Goal: Transaction & Acquisition: Purchase product/service

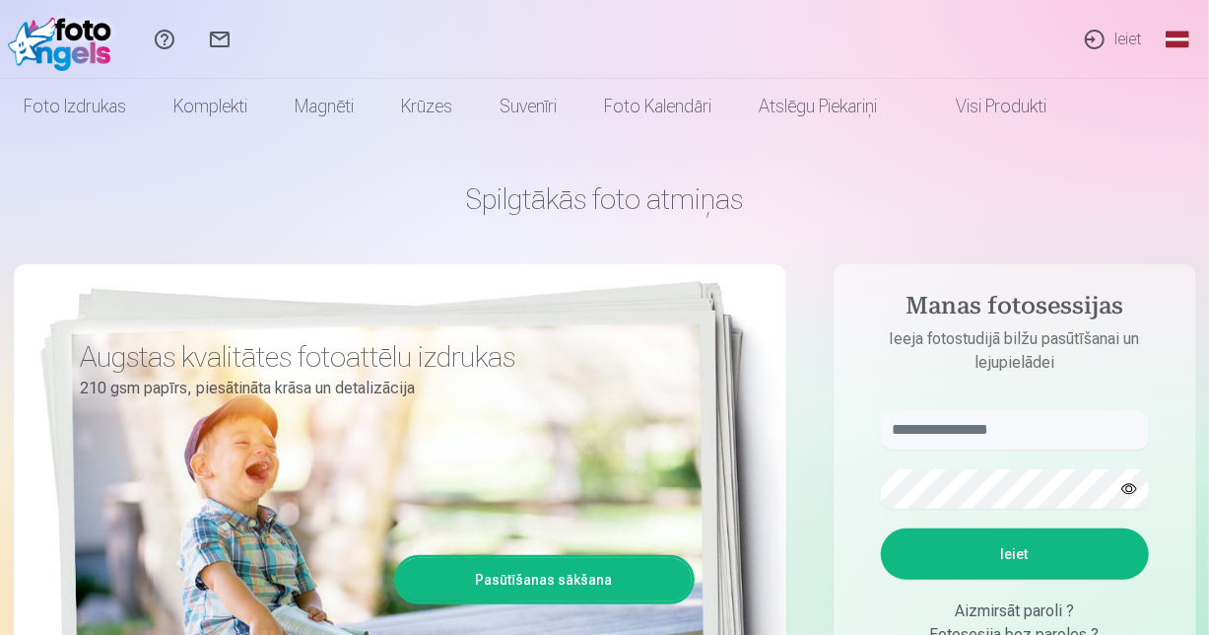
click at [1103, 35] on link "Ieiet" at bounding box center [1112, 39] width 91 height 79
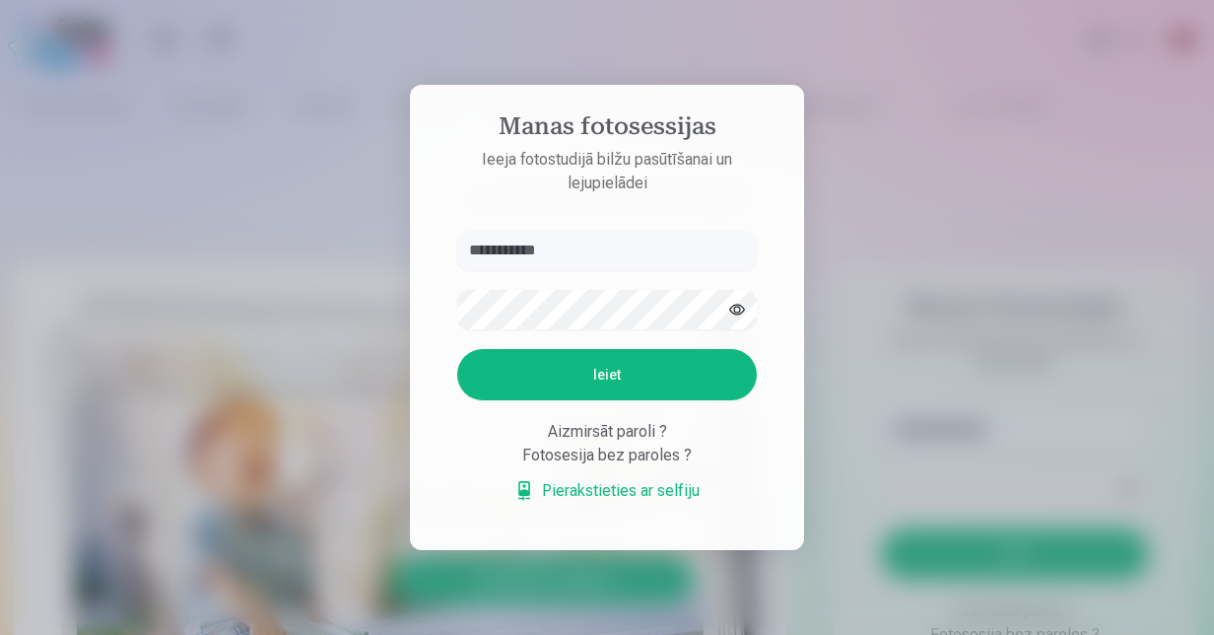
type input "**********"
click at [744, 309] on button "button" at bounding box center [737, 309] width 37 height 37
click at [652, 377] on button "Ieiet" at bounding box center [607, 374] width 300 height 51
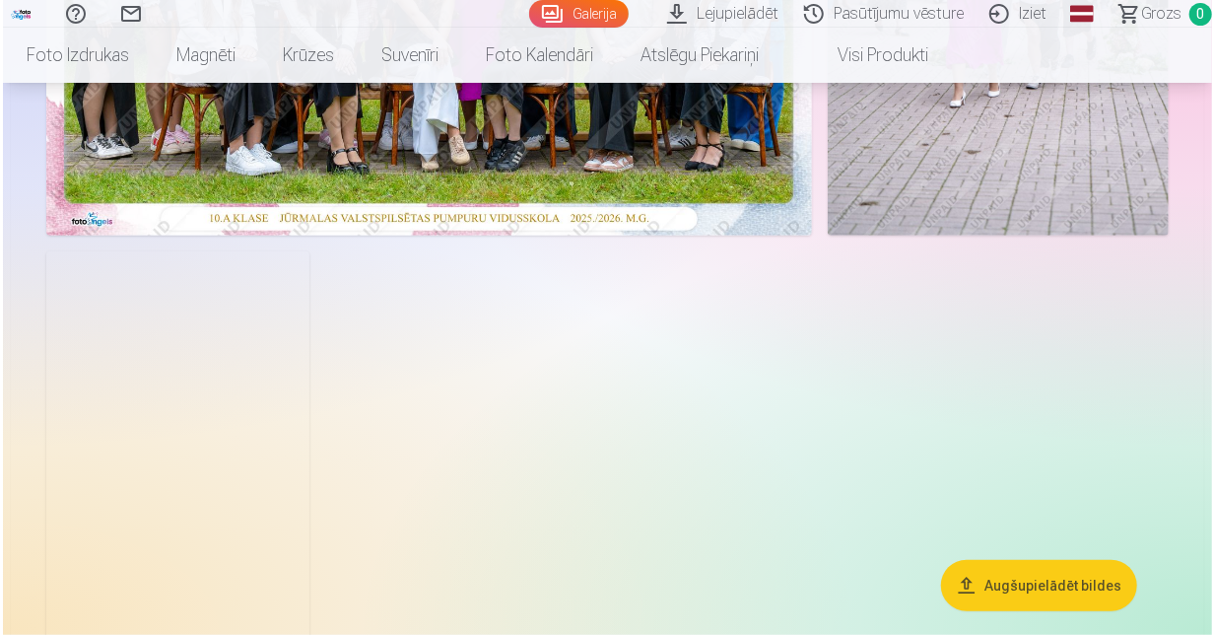
scroll to position [788, 0]
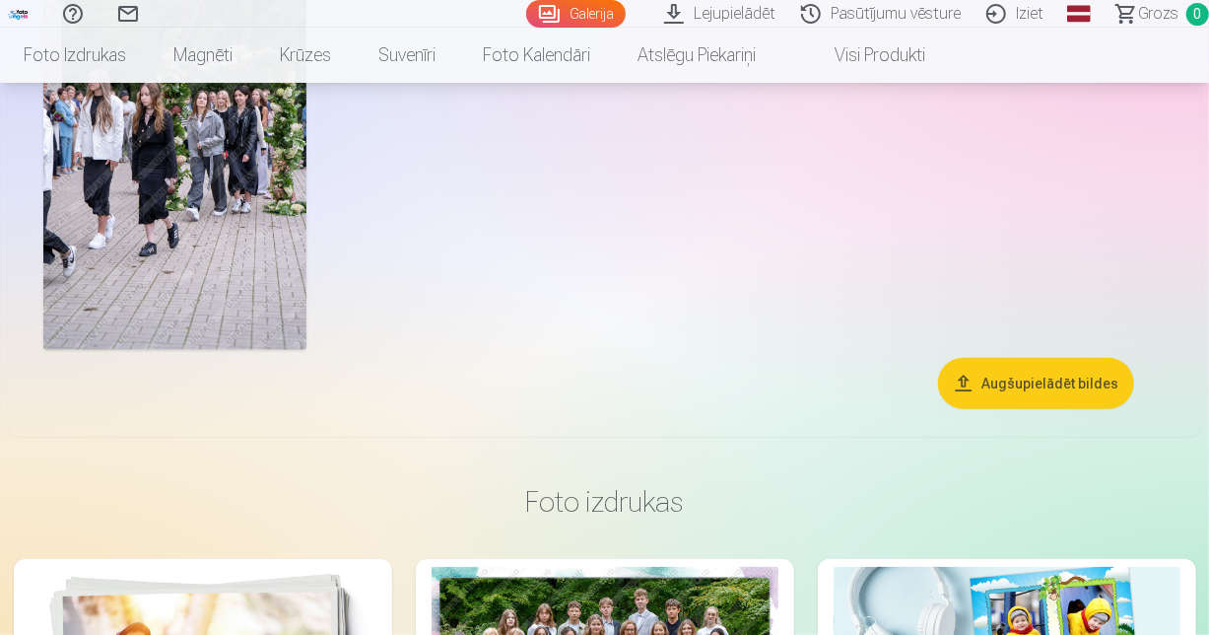
click at [197, 221] on img at bounding box center [174, 153] width 263 height 394
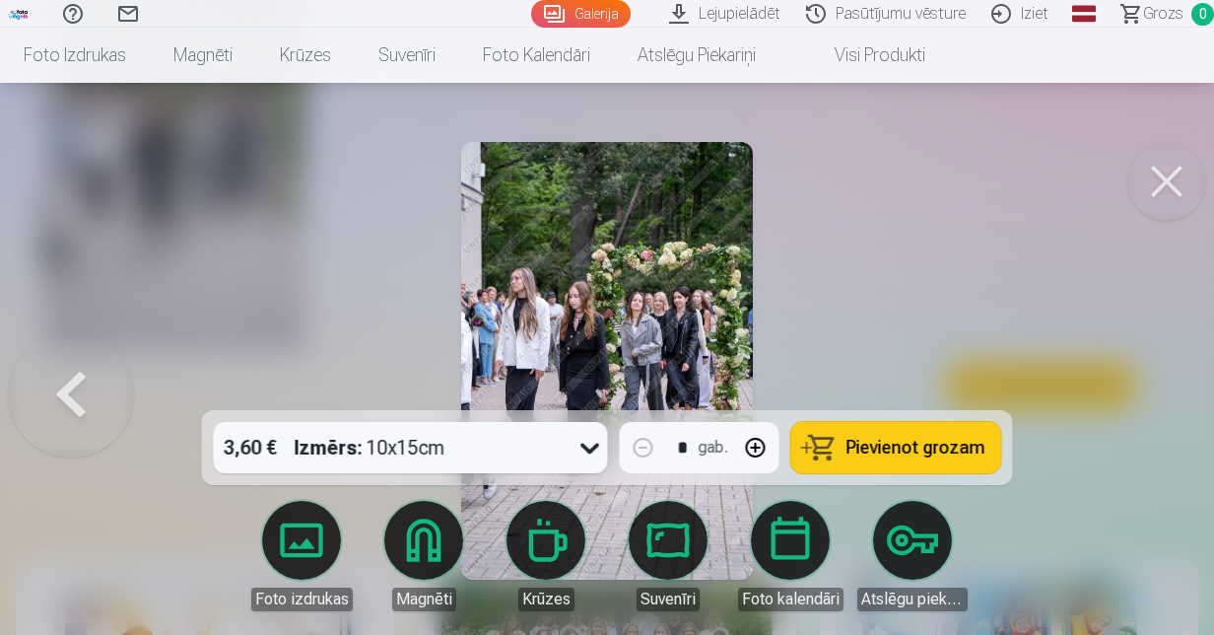
click at [1090, 306] on div at bounding box center [607, 317] width 1214 height 635
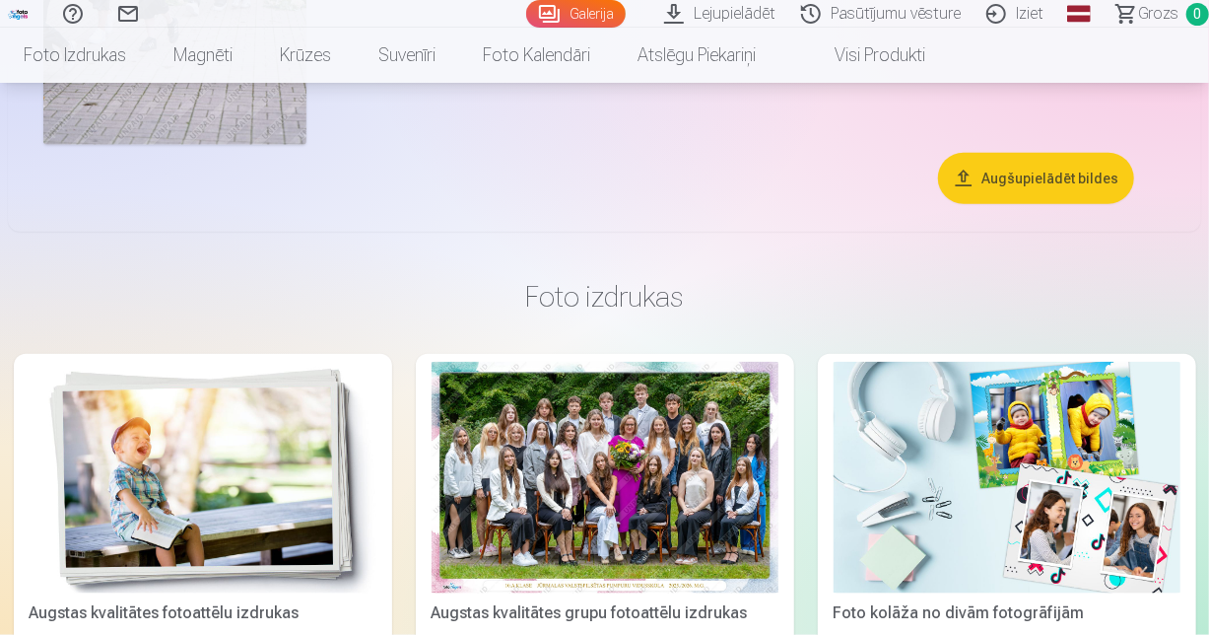
scroll to position [1081, 0]
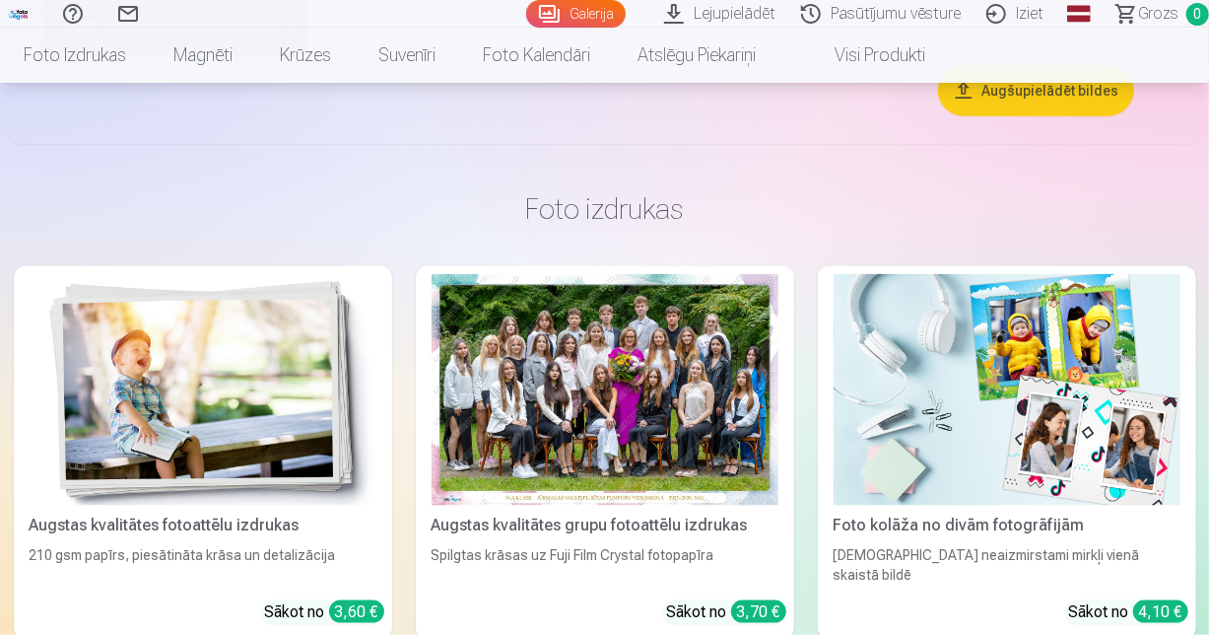
click at [595, 379] on div at bounding box center [605, 390] width 347 height 232
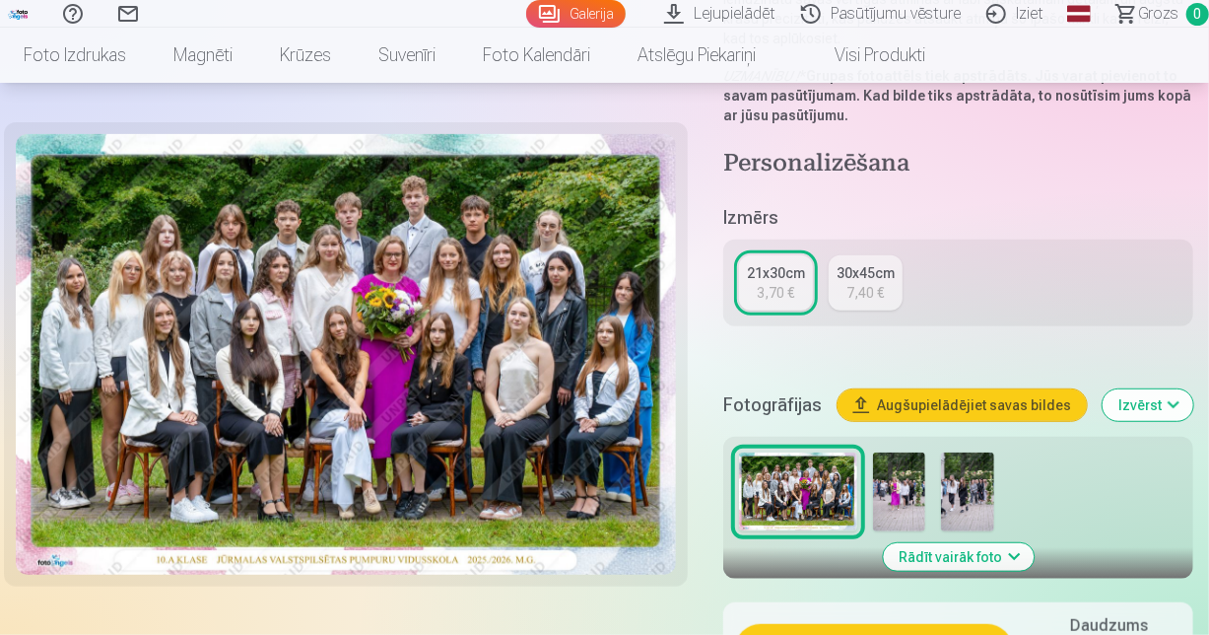
scroll to position [394, 0]
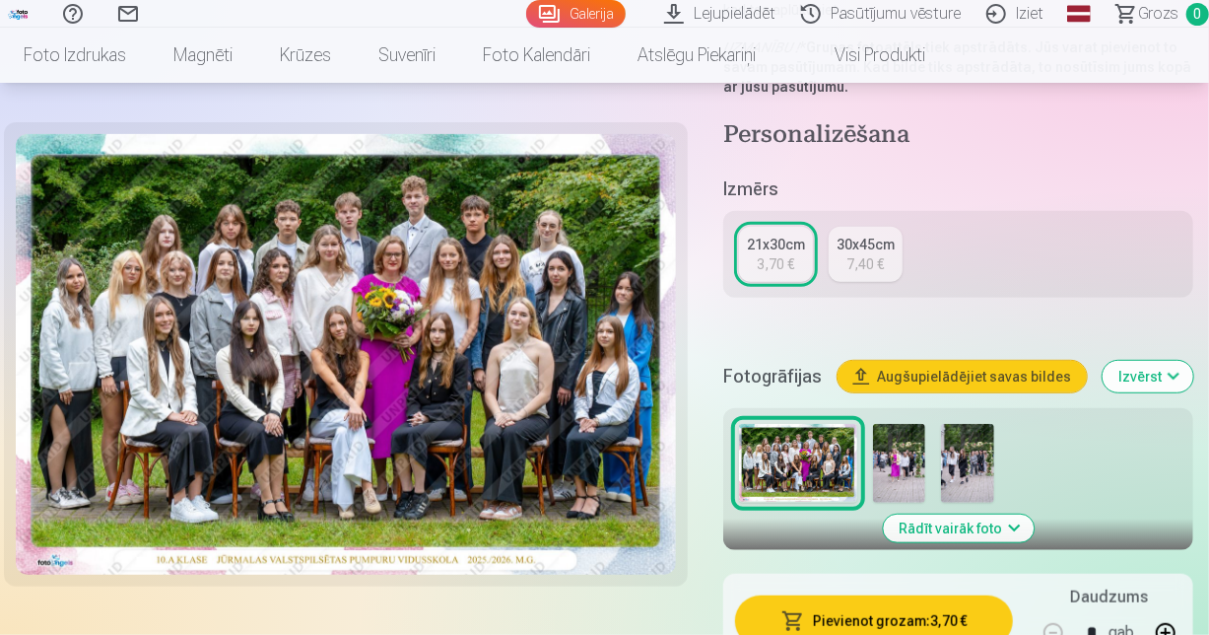
click at [1026, 531] on button "Rādīt vairāk foto" at bounding box center [958, 528] width 151 height 28
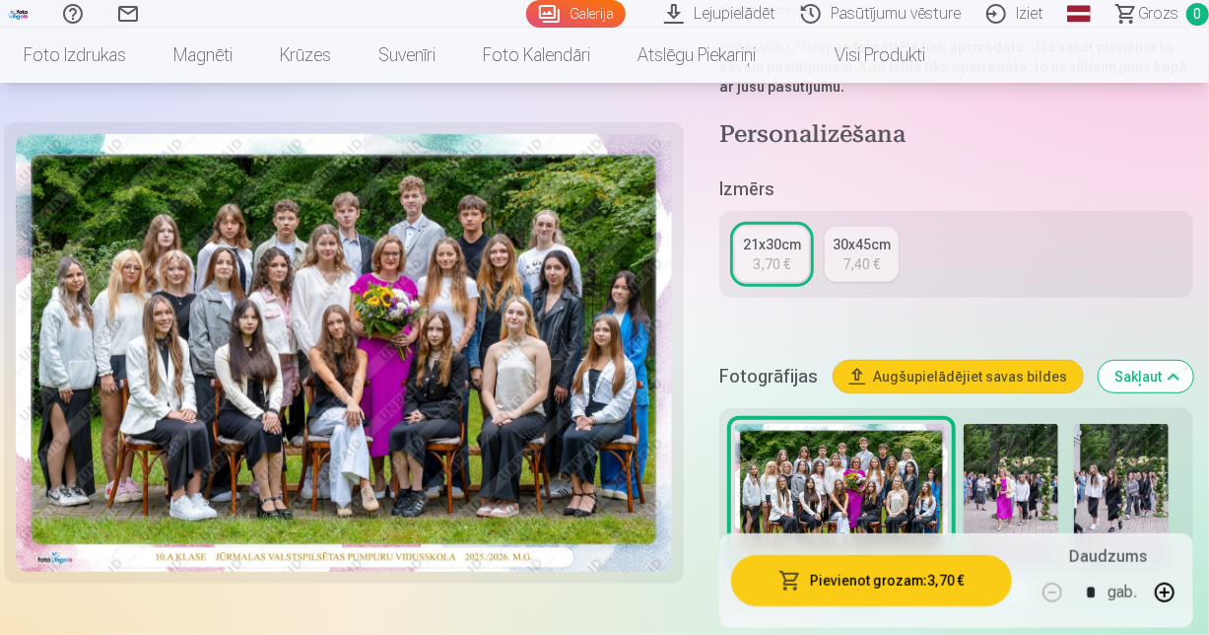
click at [349, 339] on img at bounding box center [344, 353] width 656 height 438
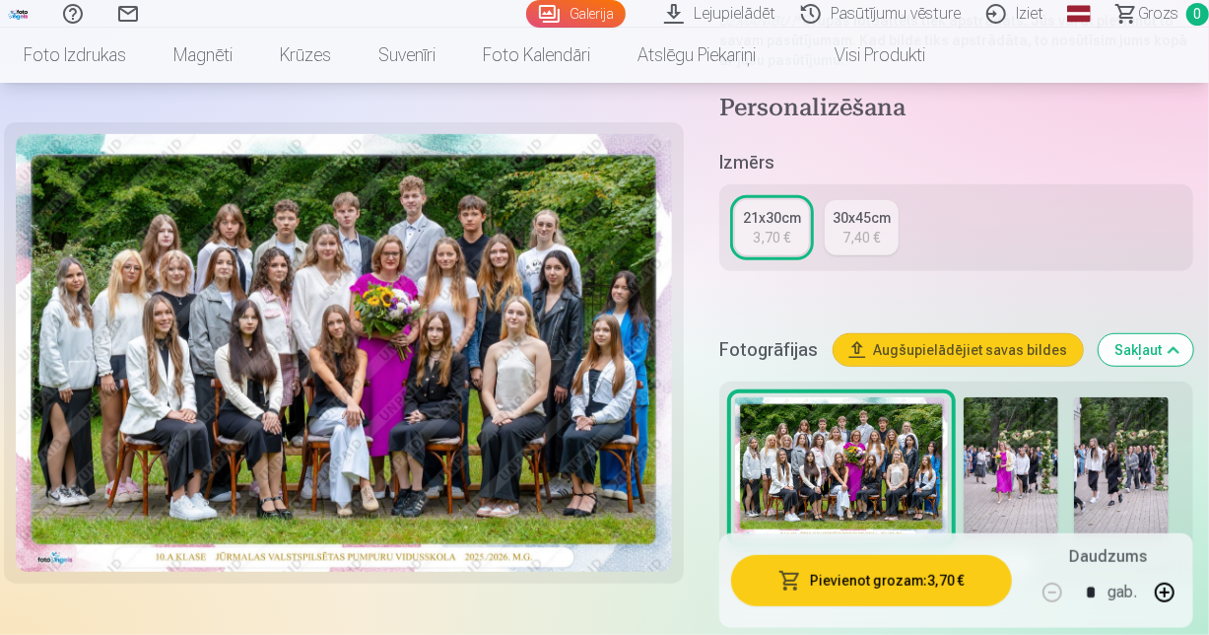
scroll to position [493, 0]
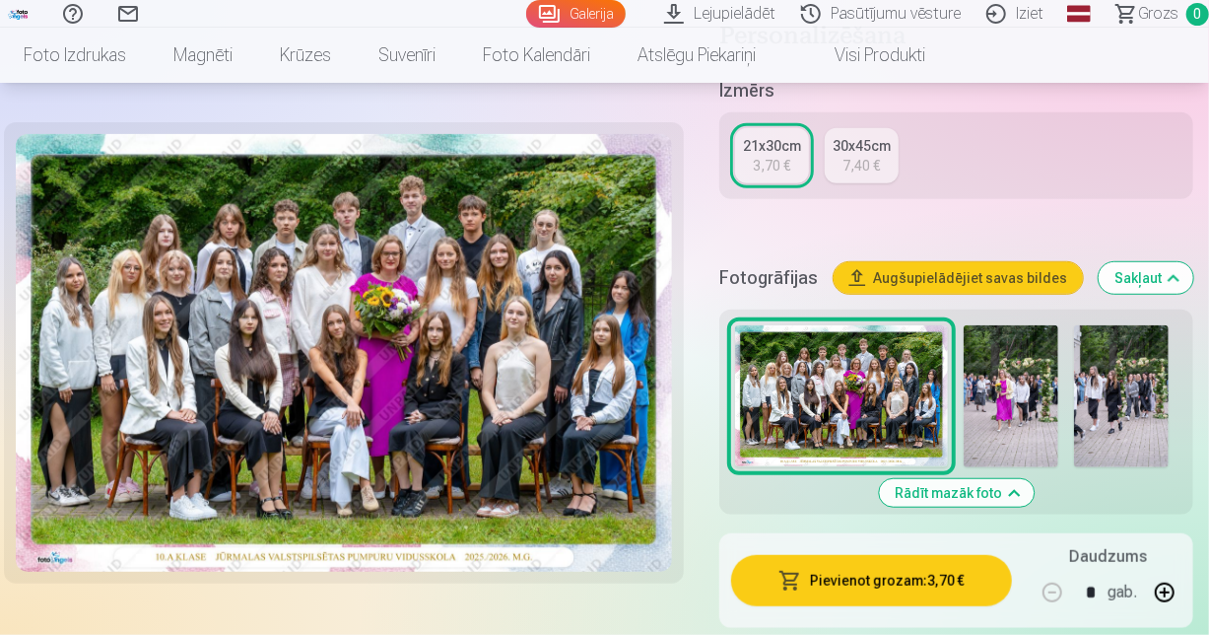
click at [844, 583] on button "Pievienot grozam : 3,70 €" at bounding box center [871, 579] width 281 height 51
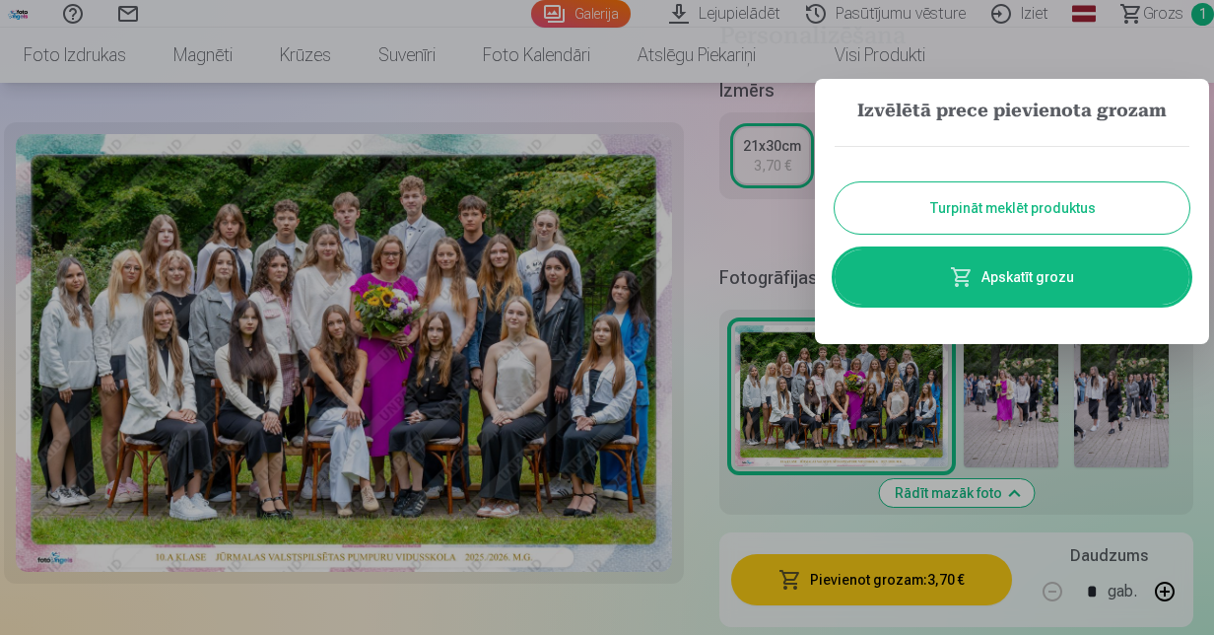
click at [1136, 404] on div at bounding box center [607, 317] width 1214 height 635
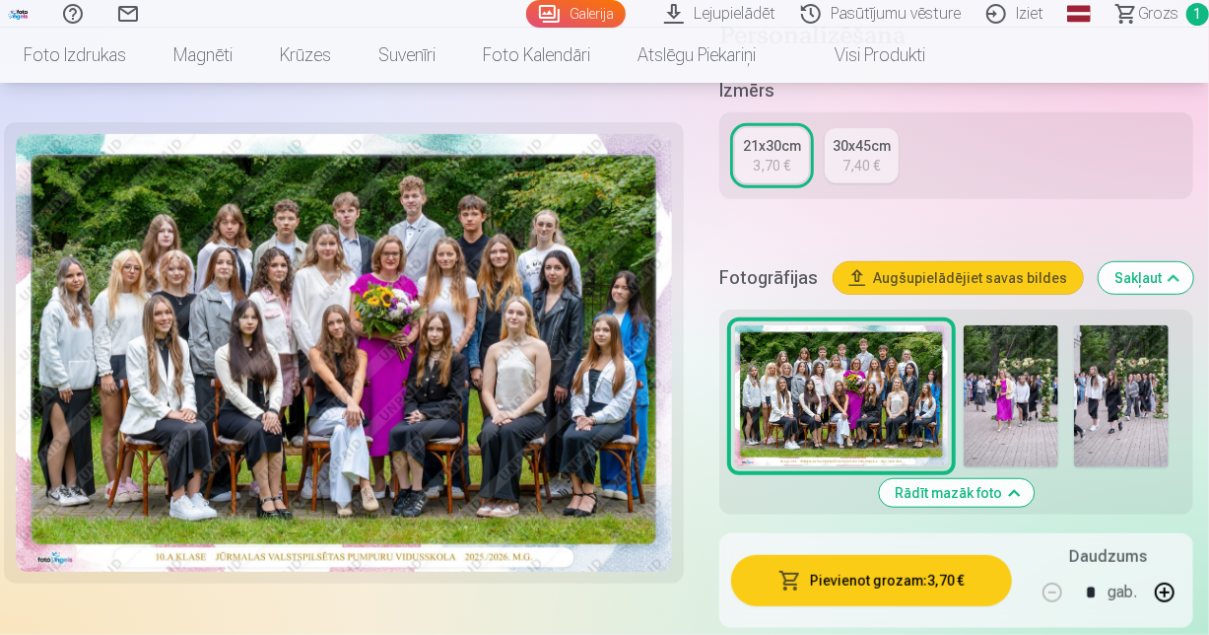
click at [1059, 427] on img at bounding box center [1011, 396] width 95 height 142
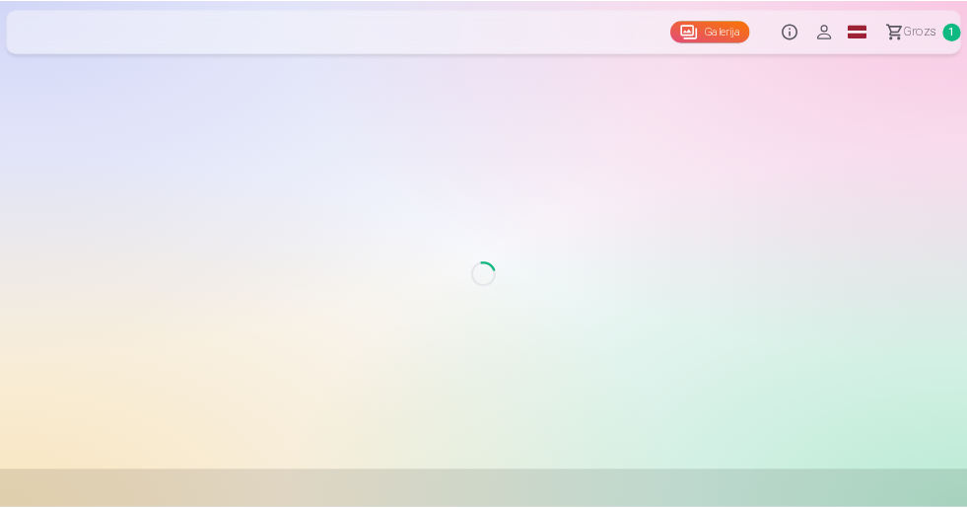
scroll to position [162, 0]
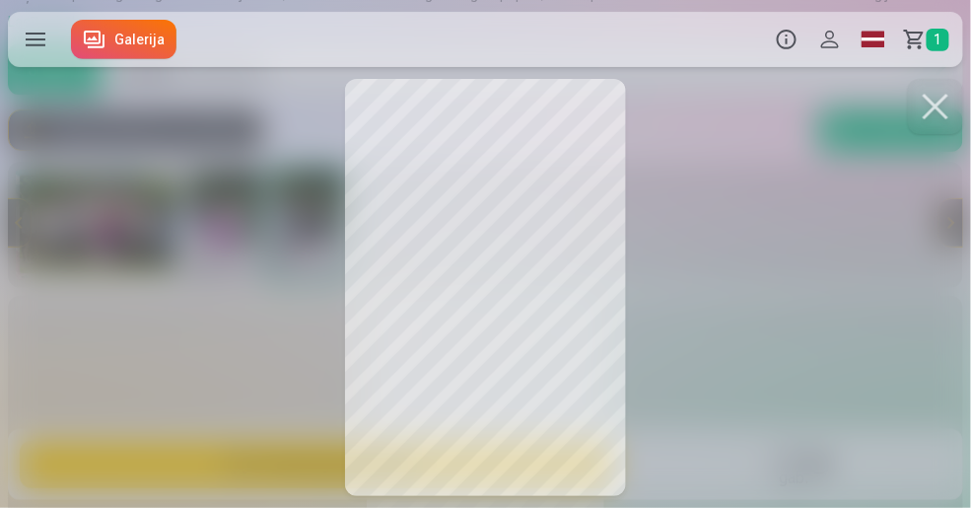
click at [930, 101] on button at bounding box center [935, 106] width 55 height 55
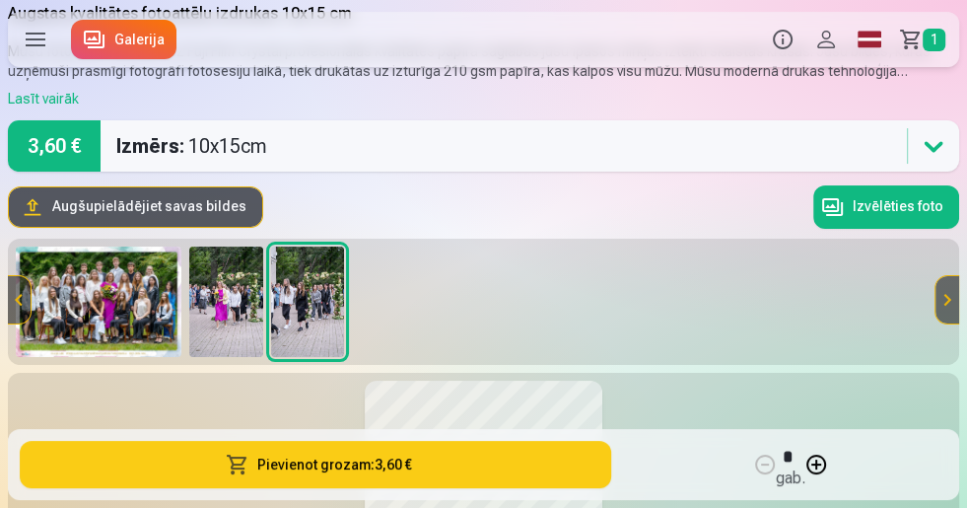
scroll to position [83, 0]
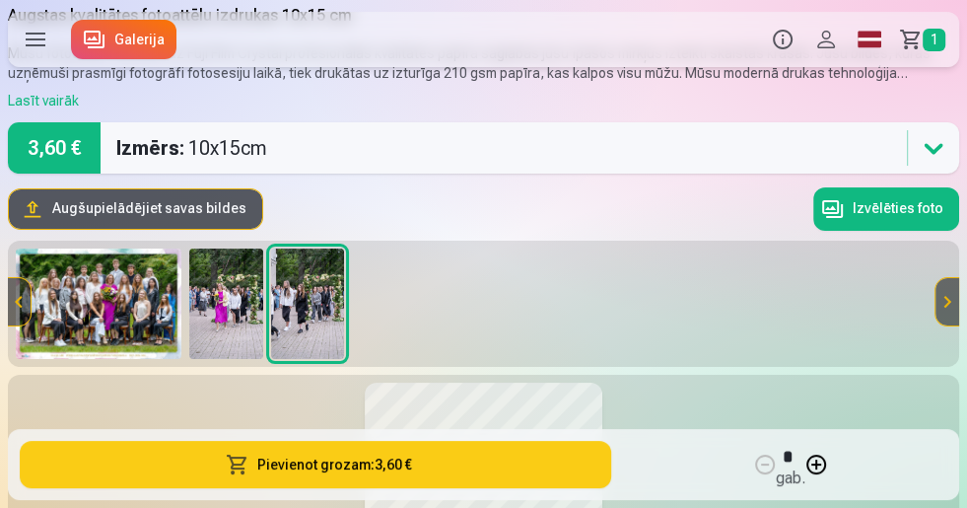
click at [217, 278] on img at bounding box center [226, 303] width 74 height 110
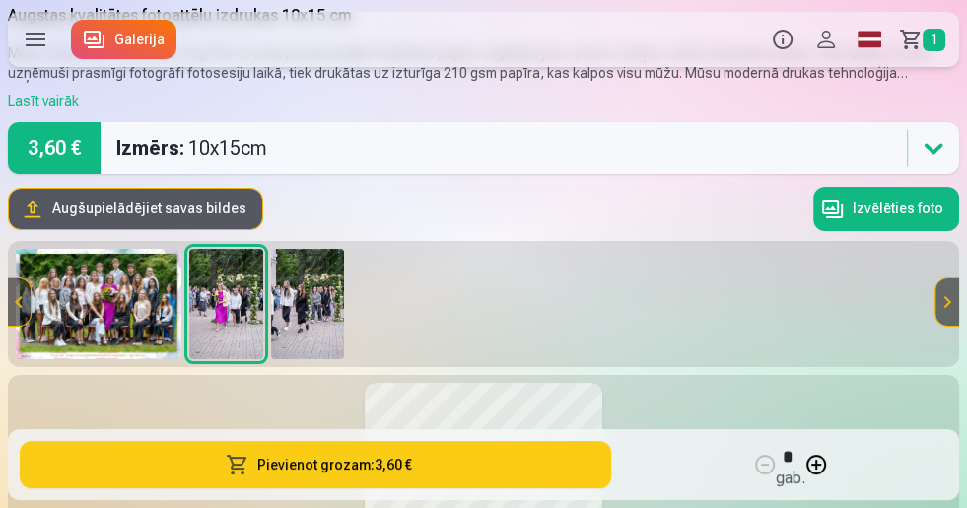
click at [224, 295] on img at bounding box center [226, 303] width 74 height 110
click at [301, 292] on img at bounding box center [308, 303] width 74 height 110
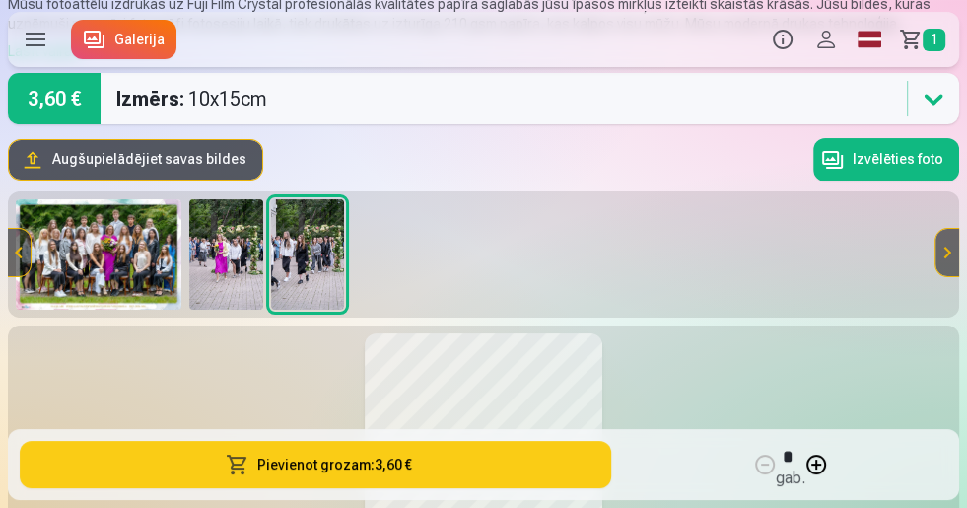
scroll to position [240, 0]
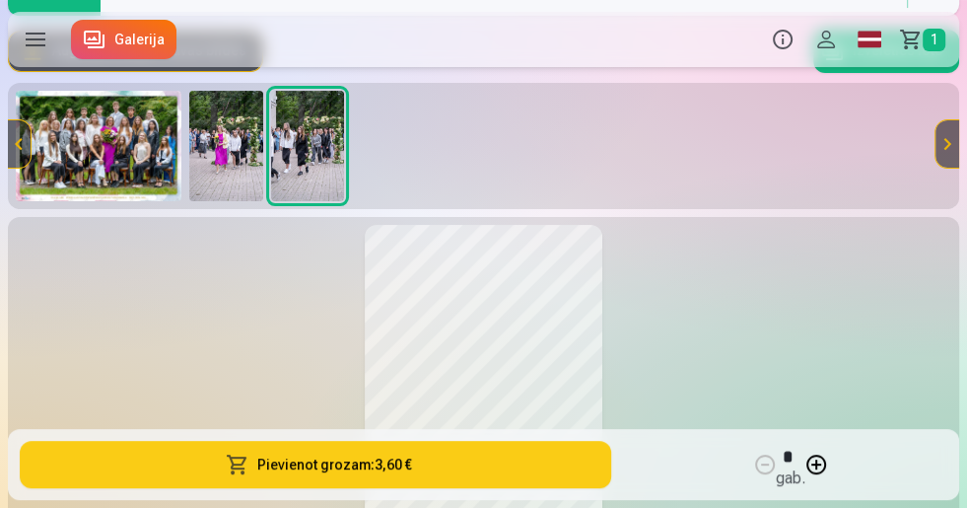
click at [90, 132] on img at bounding box center [99, 146] width 166 height 110
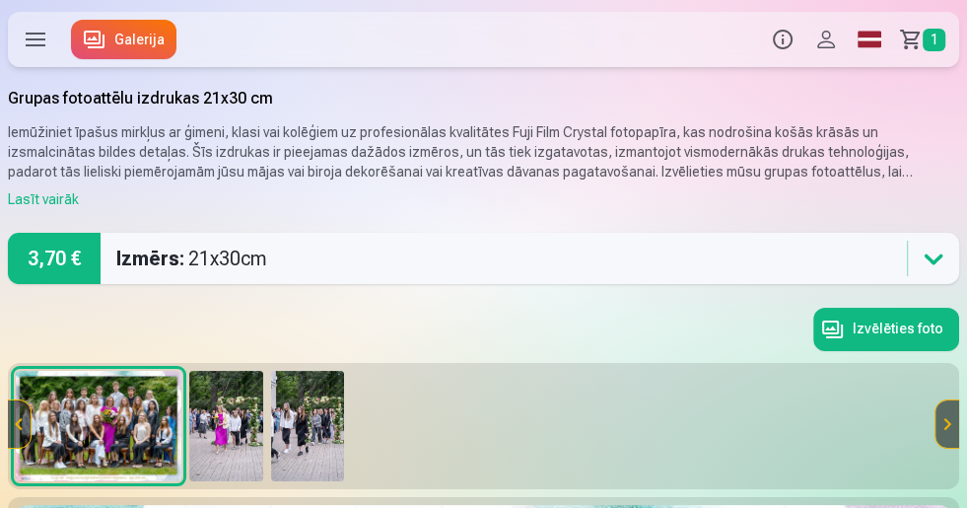
click at [933, 258] on icon at bounding box center [934, 258] width 32 height 32
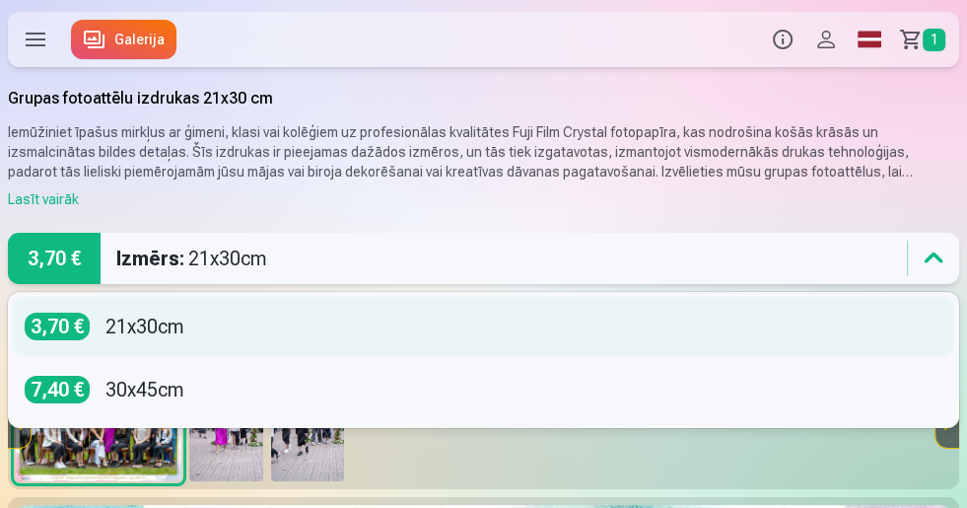
click at [185, 329] on div "3,70 € 21x30cm" at bounding box center [484, 326] width 918 height 28
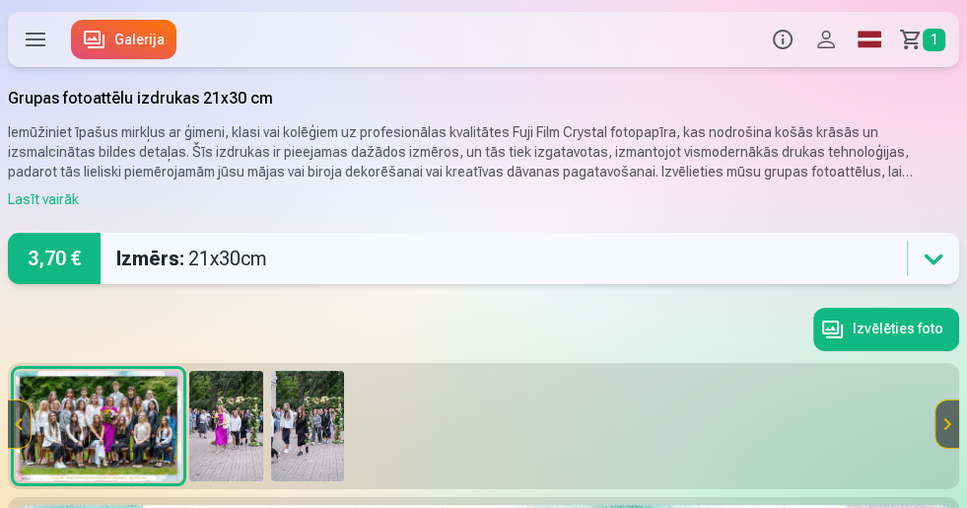
click at [919, 37] on link "Grozs 1" at bounding box center [925, 39] width 68 height 55
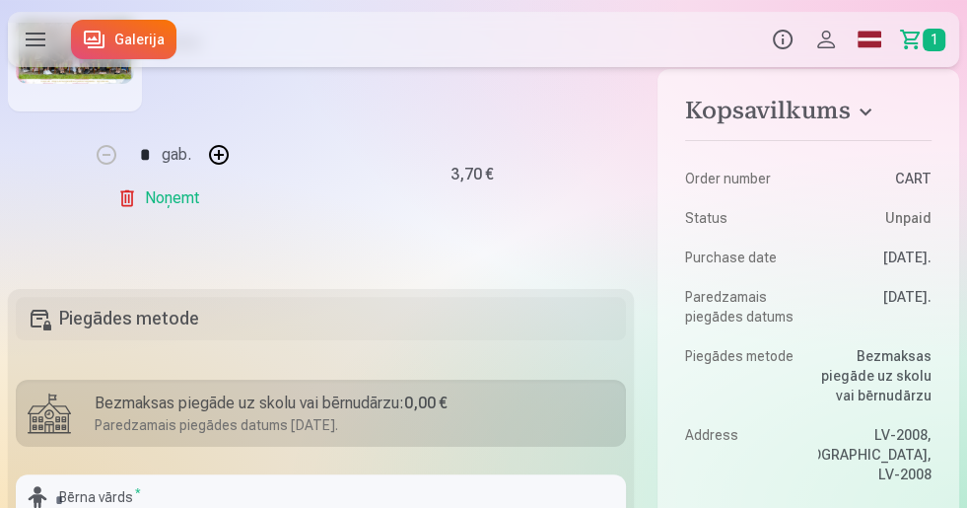
scroll to position [237, 0]
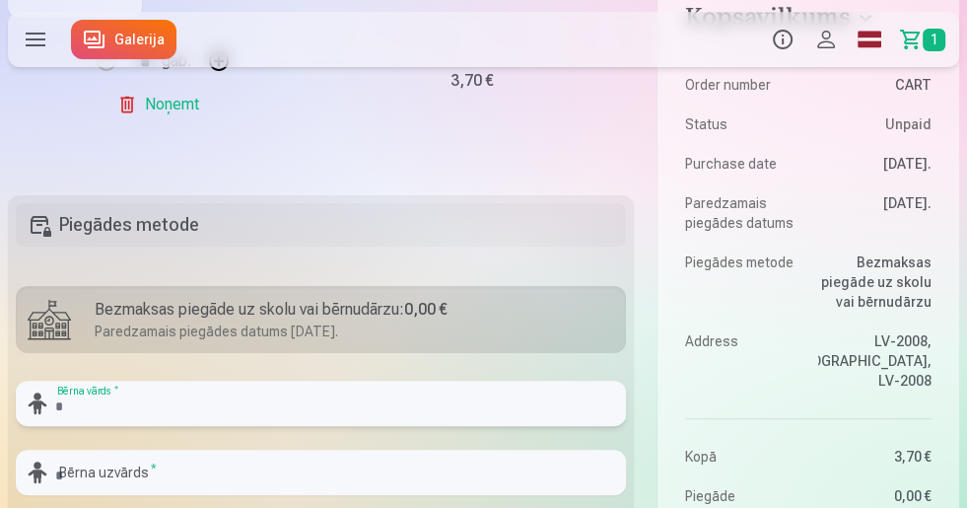
click at [153, 395] on input "text" at bounding box center [321, 402] width 610 height 45
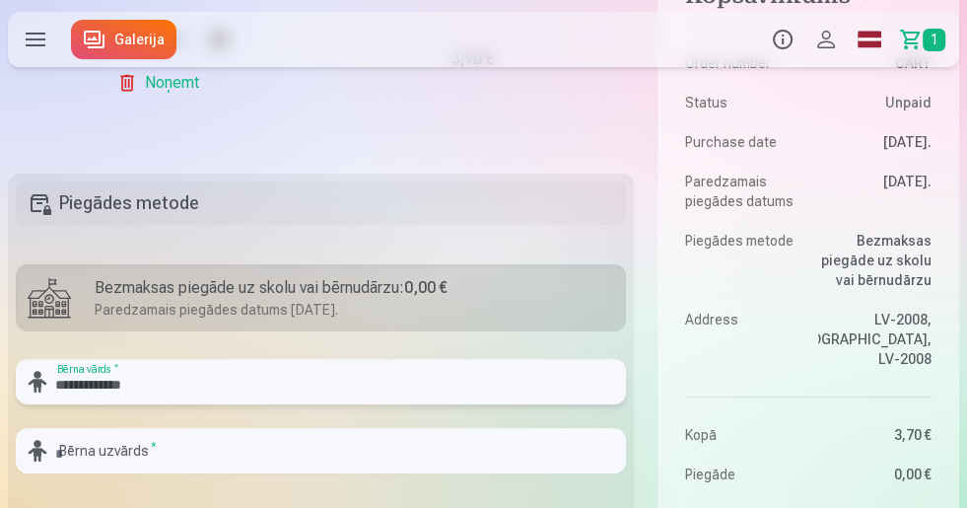
scroll to position [315, 0]
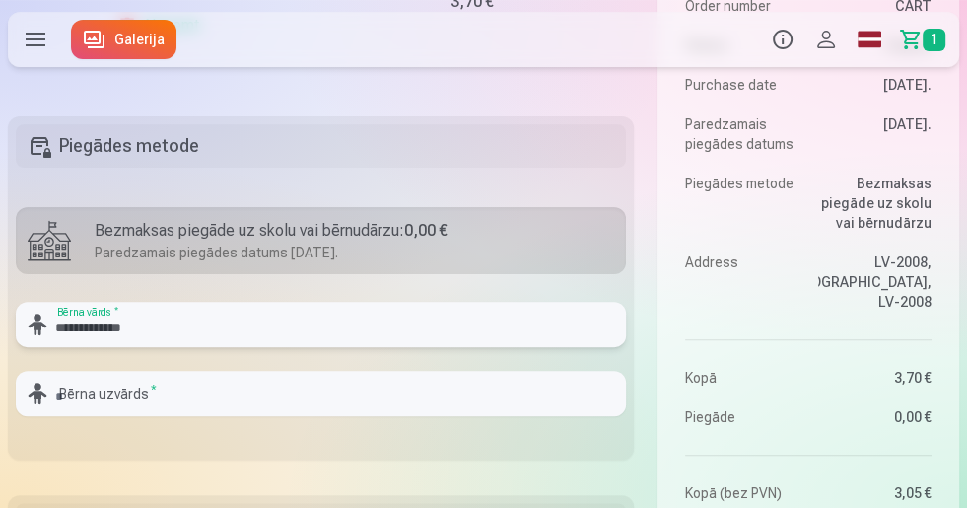
drag, startPoint x: 142, startPoint y: 329, endPoint x: 89, endPoint y: 323, distance: 53.5
click at [89, 323] on input "**********" at bounding box center [321, 324] width 610 height 45
type input "**********"
click at [69, 403] on input "text" at bounding box center [321, 393] width 610 height 45
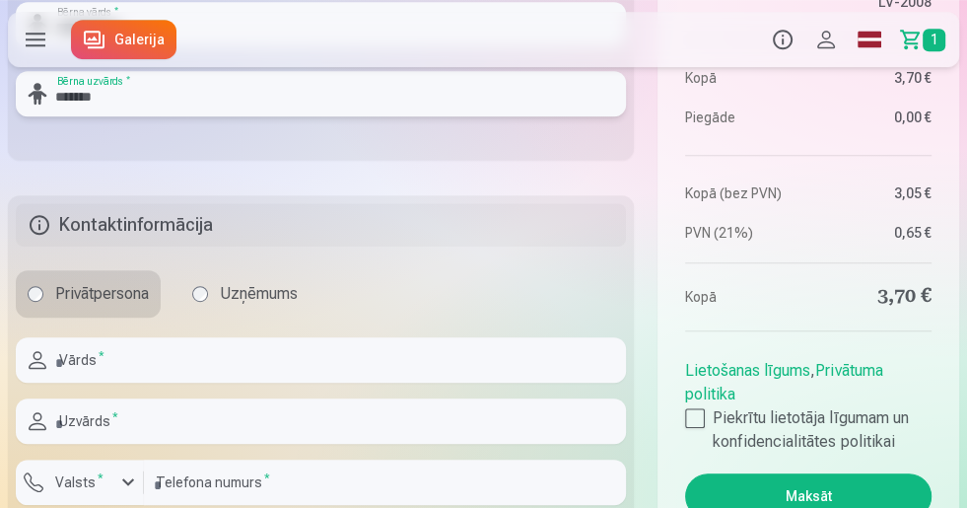
scroll to position [710, 0]
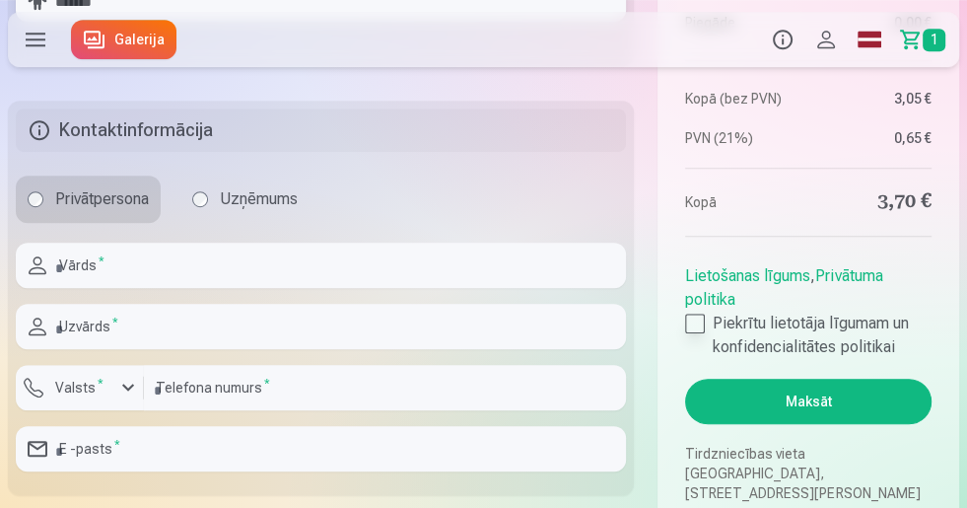
type input "*******"
click at [696, 333] on div at bounding box center [695, 323] width 20 height 20
click at [92, 264] on input "text" at bounding box center [321, 264] width 610 height 45
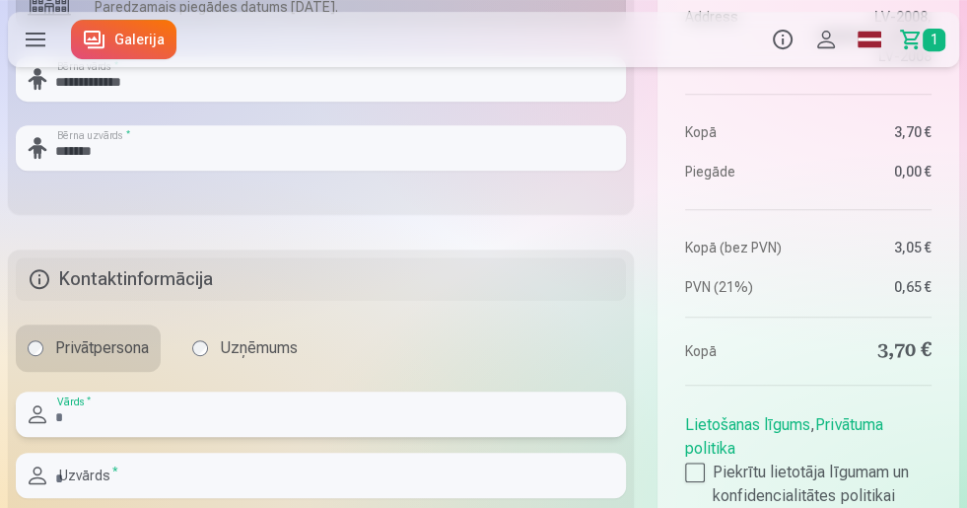
scroll to position [631, 0]
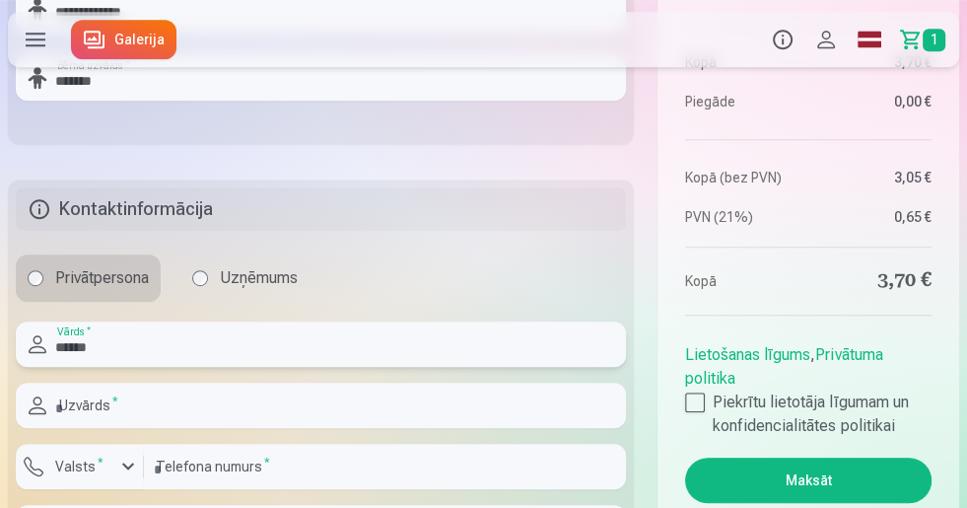
type input "******"
click at [126, 402] on input "text" at bounding box center [321, 404] width 610 height 45
click at [98, 404] on input "**********" at bounding box center [321, 404] width 610 height 45
type input "**********"
click at [232, 471] on input "number" at bounding box center [385, 466] width 482 height 45
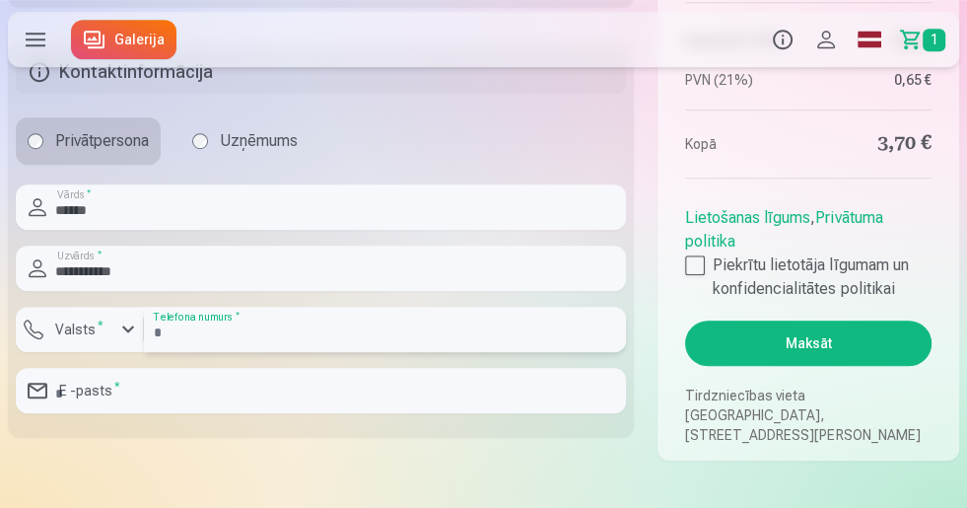
scroll to position [788, 0]
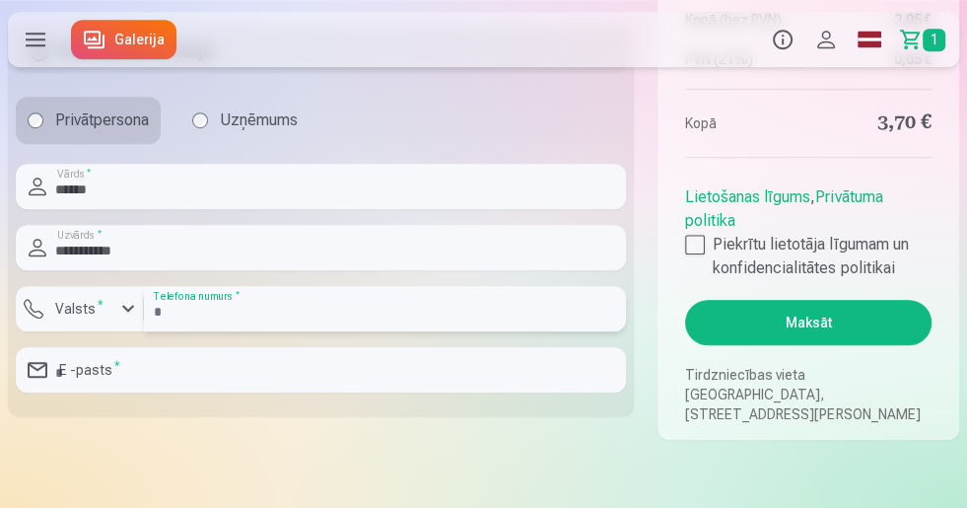
type input "********"
click at [198, 365] on input "email" at bounding box center [321, 369] width 610 height 45
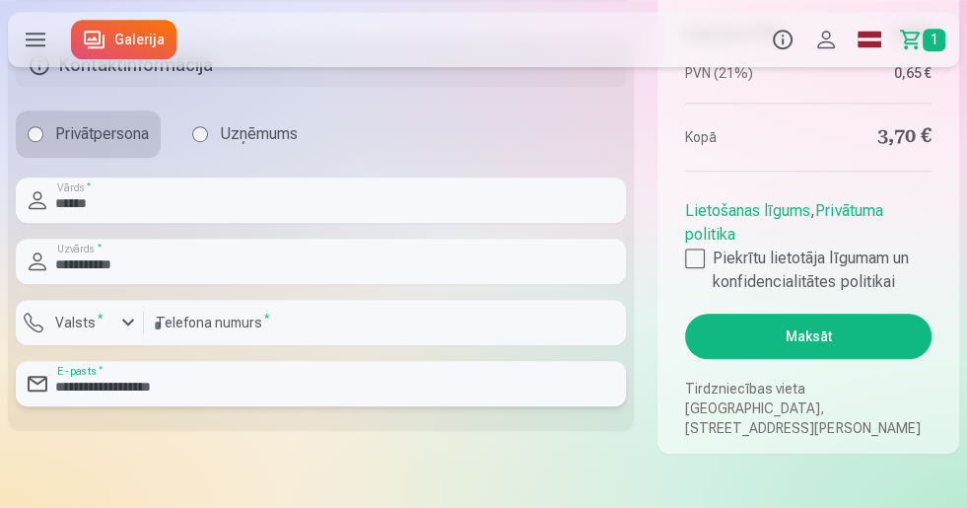
scroll to position [867, 0]
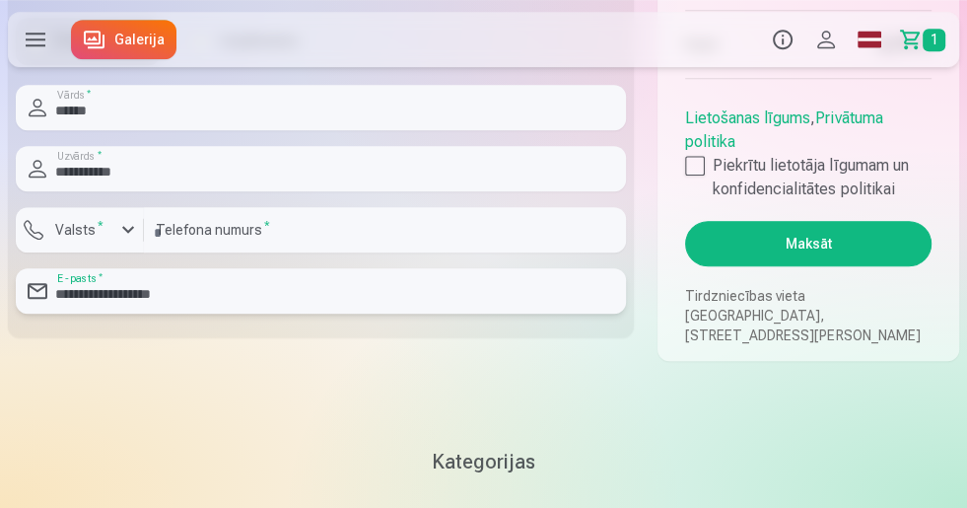
type input "**********"
click at [789, 260] on button "Maksāt" at bounding box center [808, 243] width 246 height 45
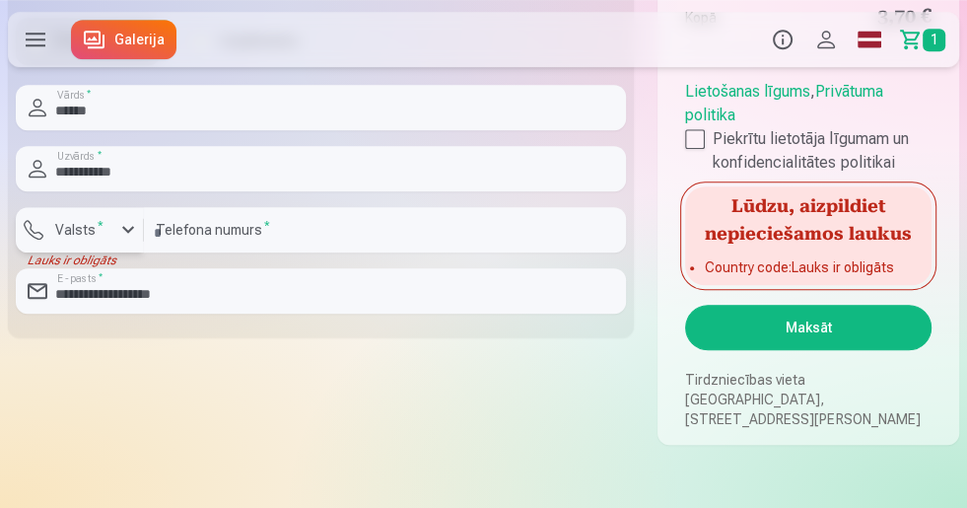
click at [127, 230] on div "button" at bounding box center [128, 230] width 24 height 24
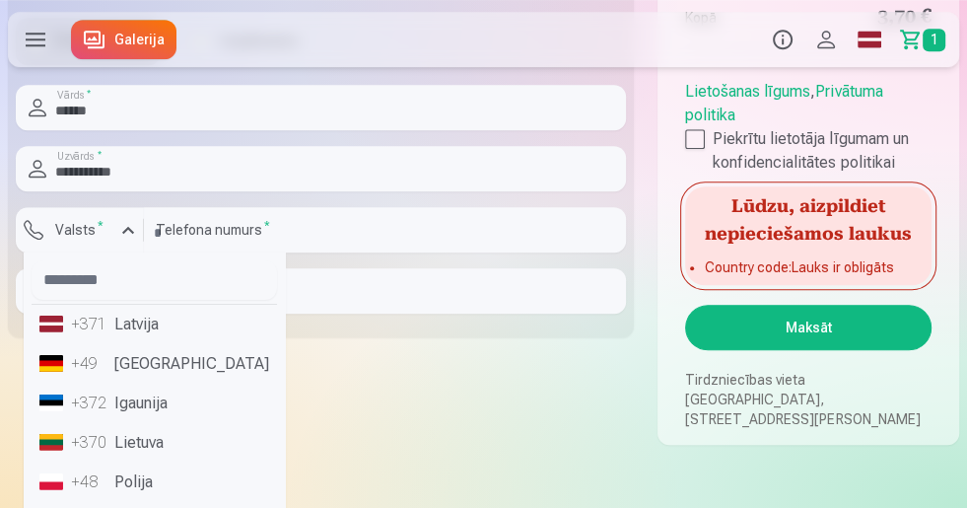
click at [128, 326] on li "+371 Latvija" at bounding box center [154, 324] width 245 height 39
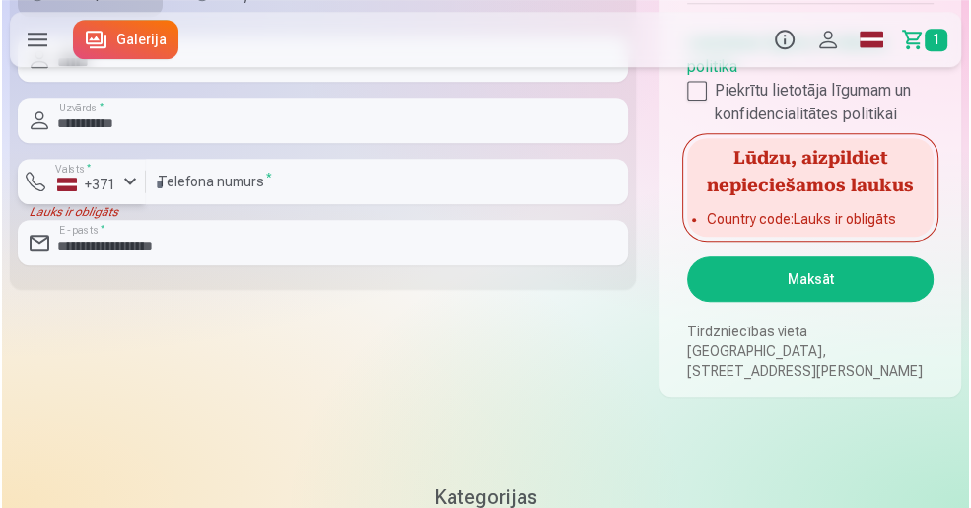
scroll to position [1025, 0]
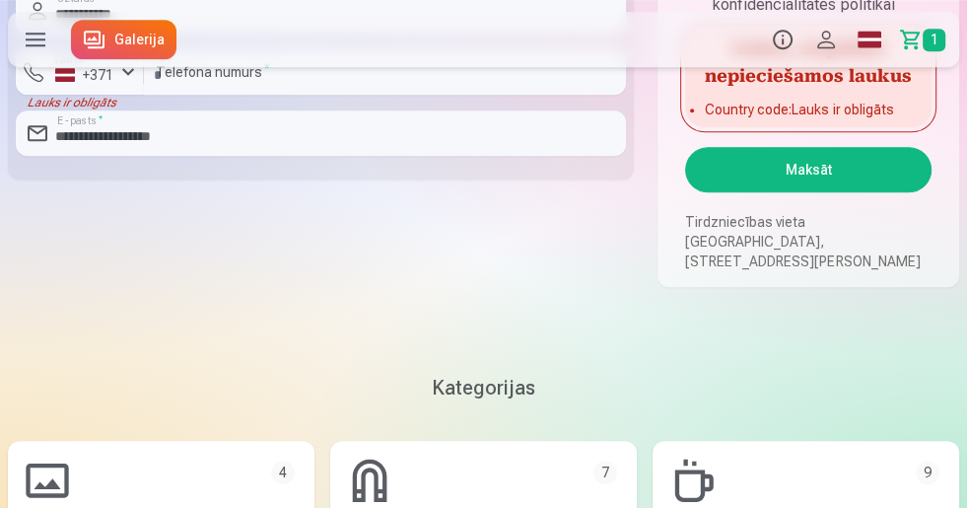
click at [807, 147] on button "Maksāt" at bounding box center [808, 169] width 246 height 45
